Goal: Task Accomplishment & Management: Manage account settings

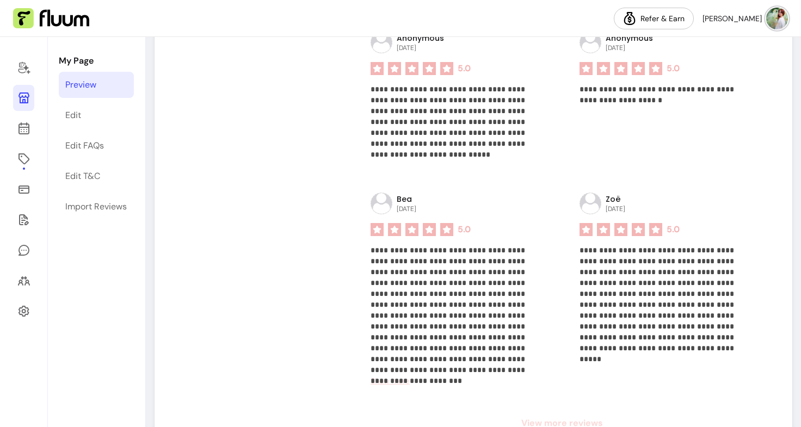
scroll to position [755, 0]
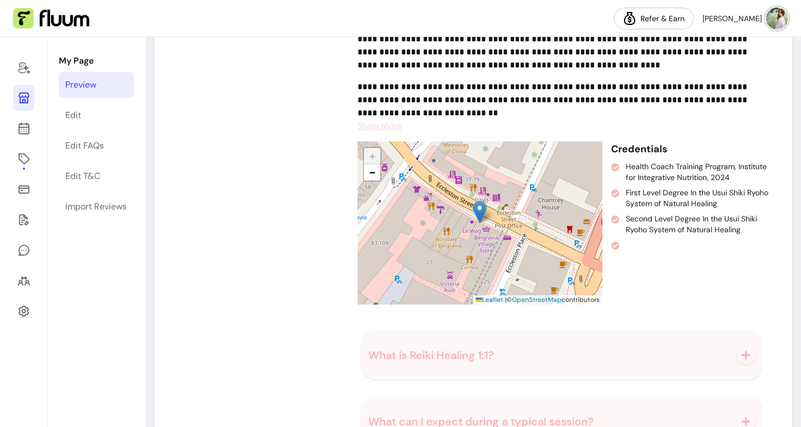
scroll to position [1223, 0]
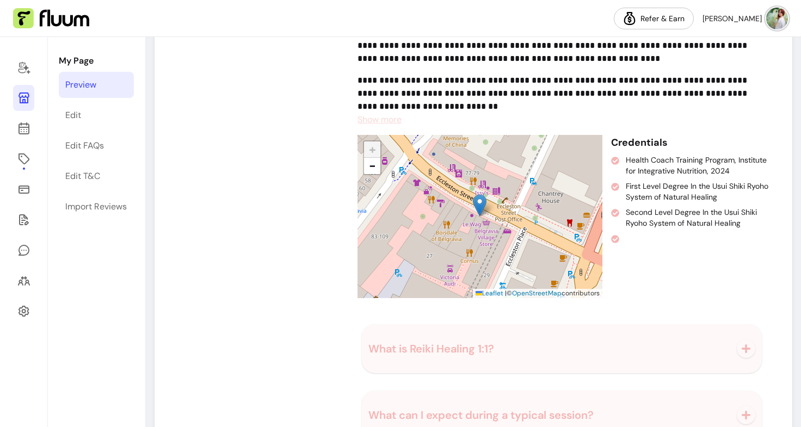
click at [385, 121] on span "Show more" at bounding box center [379, 119] width 44 height 11
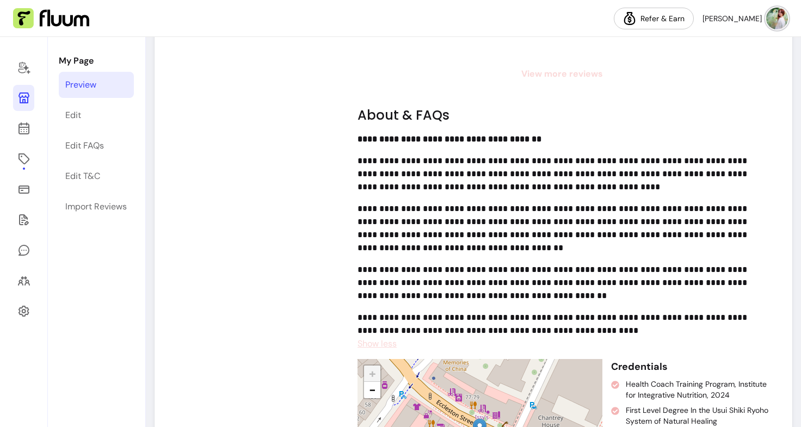
scroll to position [1078, 0]
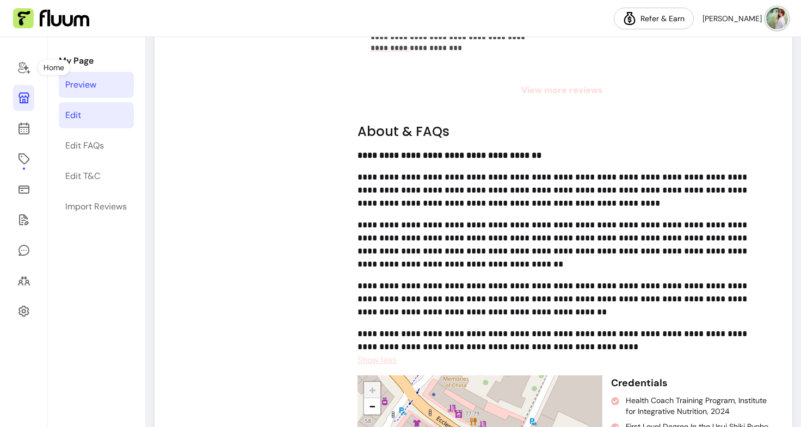
click at [78, 118] on div "Edit" at bounding box center [73, 115] width 16 height 13
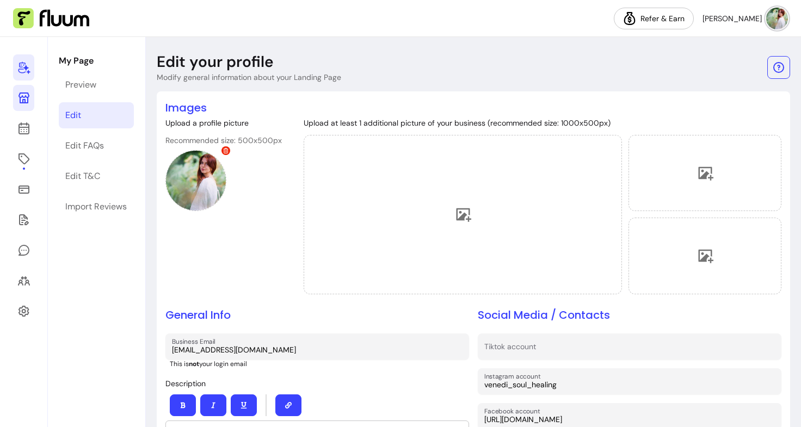
click at [20, 55] on link at bounding box center [23, 67] width 21 height 26
